Goal: Task Accomplishment & Management: Manage account settings

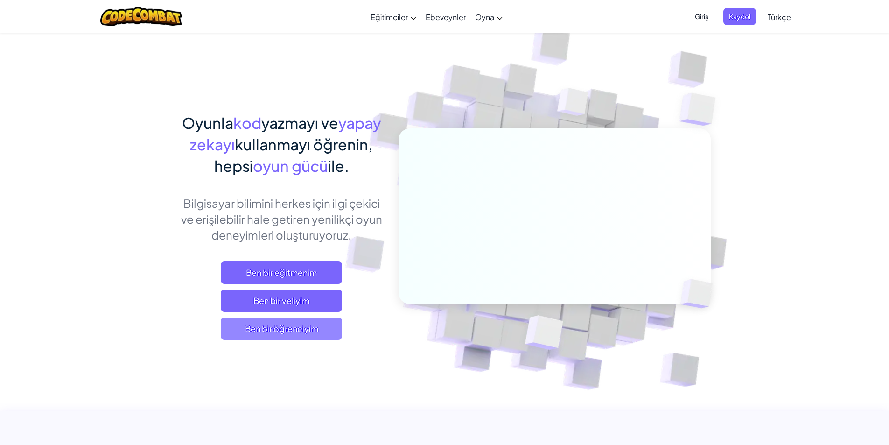
click at [308, 329] on span "Ben bir öğrenciyim" at bounding box center [281, 328] width 121 height 22
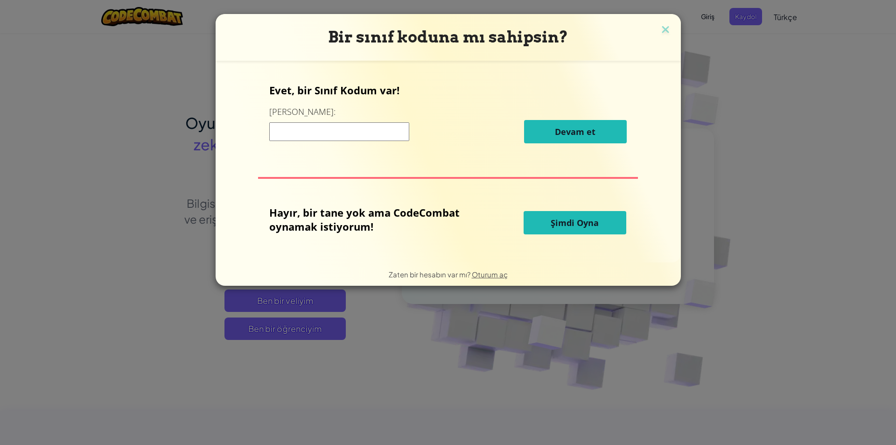
click at [889, 101] on div "Bir sınıf koduna mı sahipsin? Evet, bir Sınıf Kodum var! Buraya girin: [PERSON_…" at bounding box center [448, 222] width 896 height 445
click at [870, 95] on div "Bir sınıf koduna mı sahipsin? Evet, bir Sınıf Kodum var! Buraya girin: [PERSON_…" at bounding box center [448, 222] width 896 height 445
click at [869, 92] on div "Bir sınıf koduna mı sahipsin? Evet, bir Sınıf Kodum var! Buraya girin: [PERSON_…" at bounding box center [448, 222] width 896 height 445
click at [660, 26] on img at bounding box center [666, 30] width 12 height 14
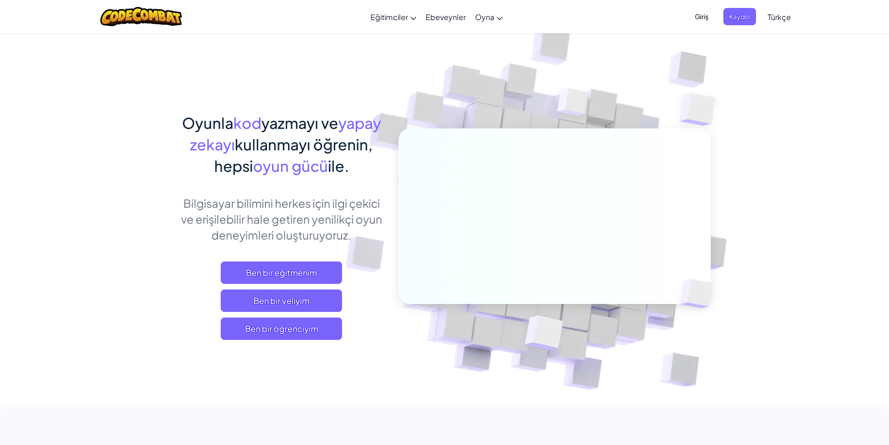
click at [697, 15] on span "Giriş" at bounding box center [701, 16] width 25 height 17
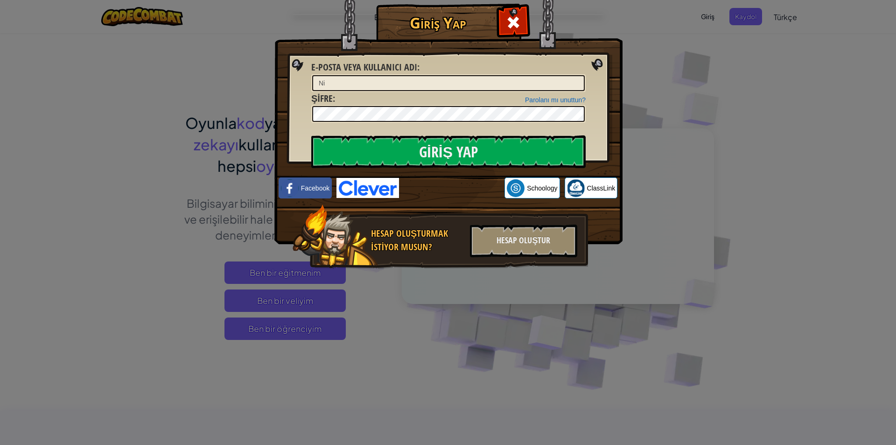
type input "N"
type input "esma00"
click at [400, 131] on div "Giriş Yap Bilinmeyen hata. E-posta veya kullanıcı adı : esma00 Parolanı mı unut…" at bounding box center [448, 150] width 311 height 272
click at [808, 78] on div "Giriş Yap Bilinmeyen hata. E-posta veya kullanıcı adı : esma00 Parolanı mı unut…" at bounding box center [448, 222] width 896 height 445
